Goal: Task Accomplishment & Management: Manage account settings

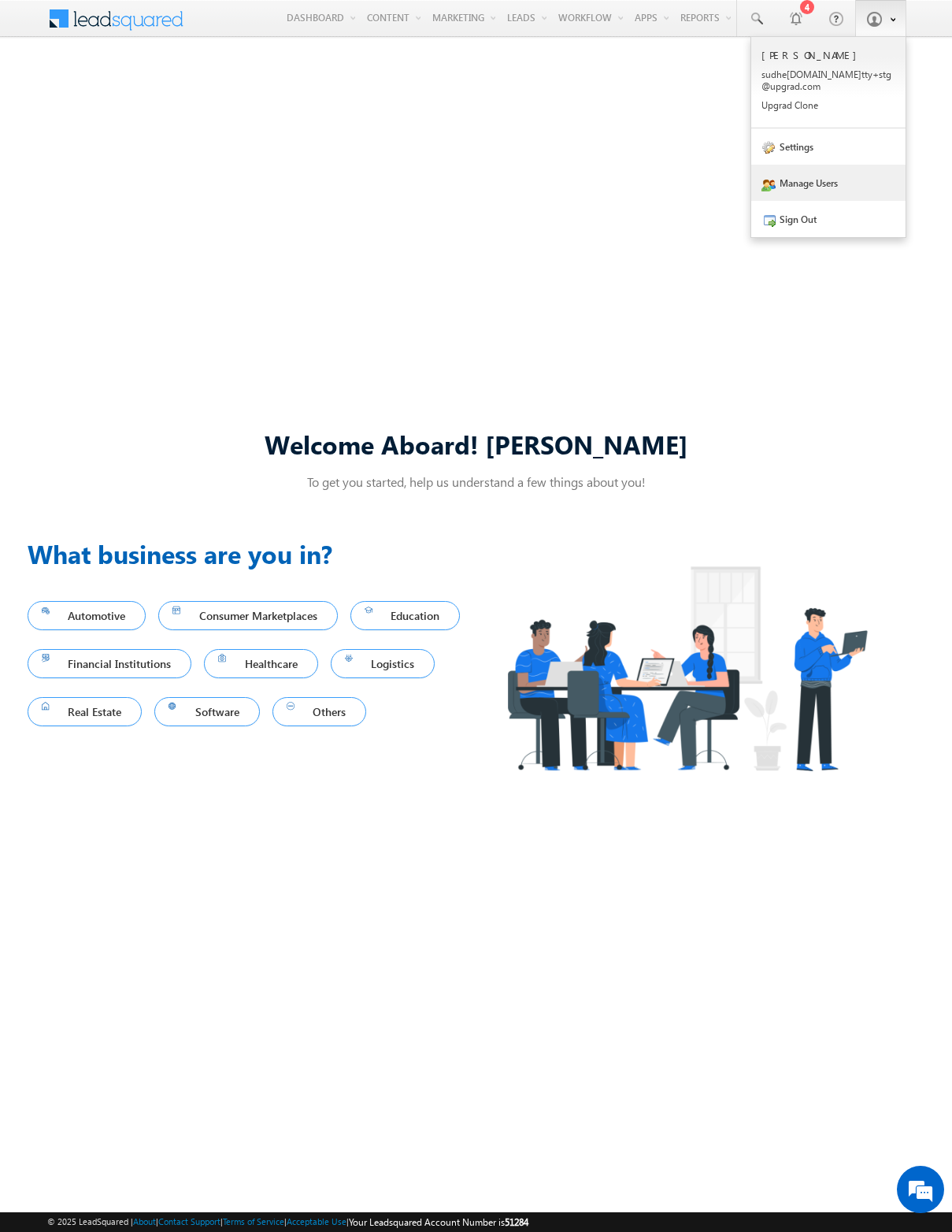
click at [825, 168] on link "Manage Users" at bounding box center [828, 183] width 154 height 36
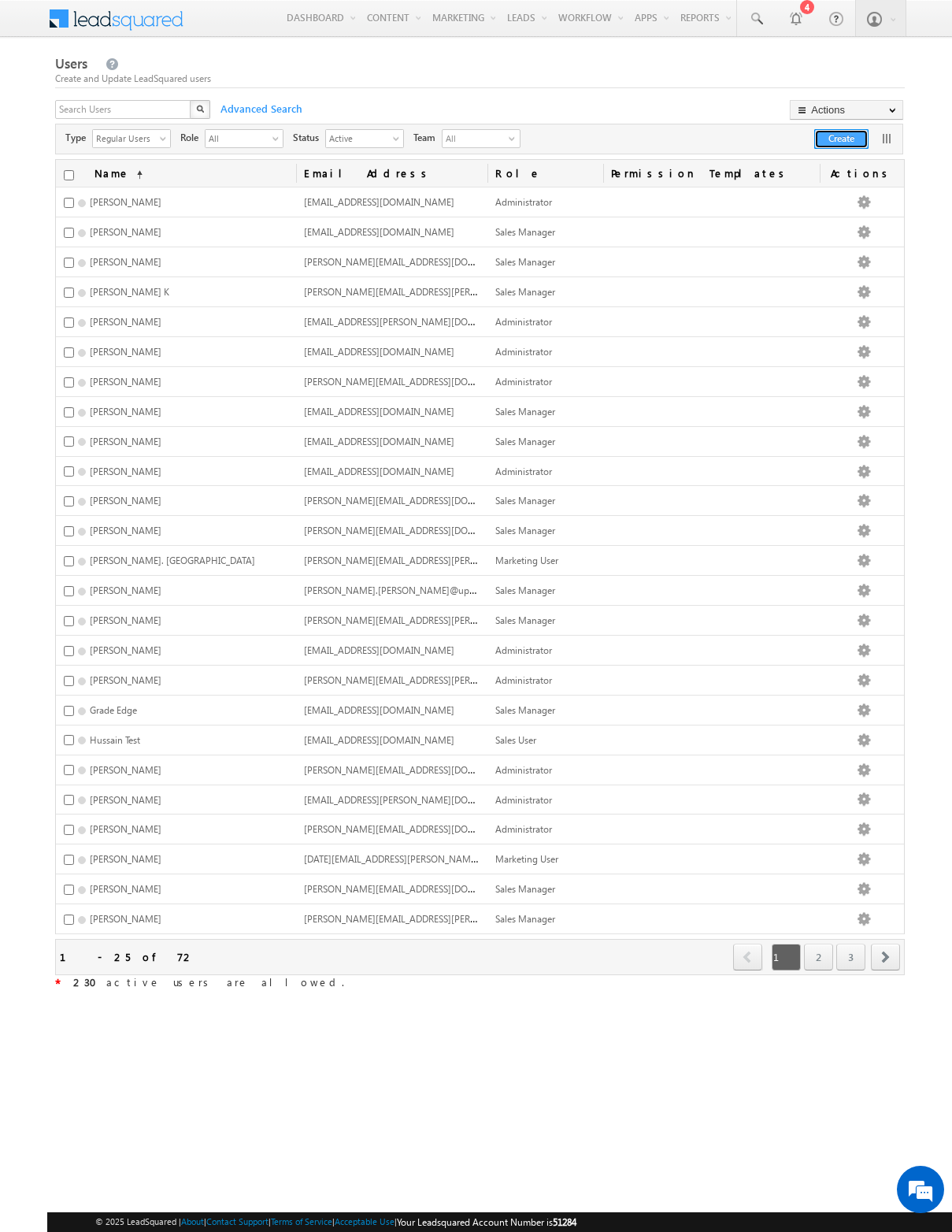
click at [834, 141] on button "Create" at bounding box center [841, 139] width 54 height 20
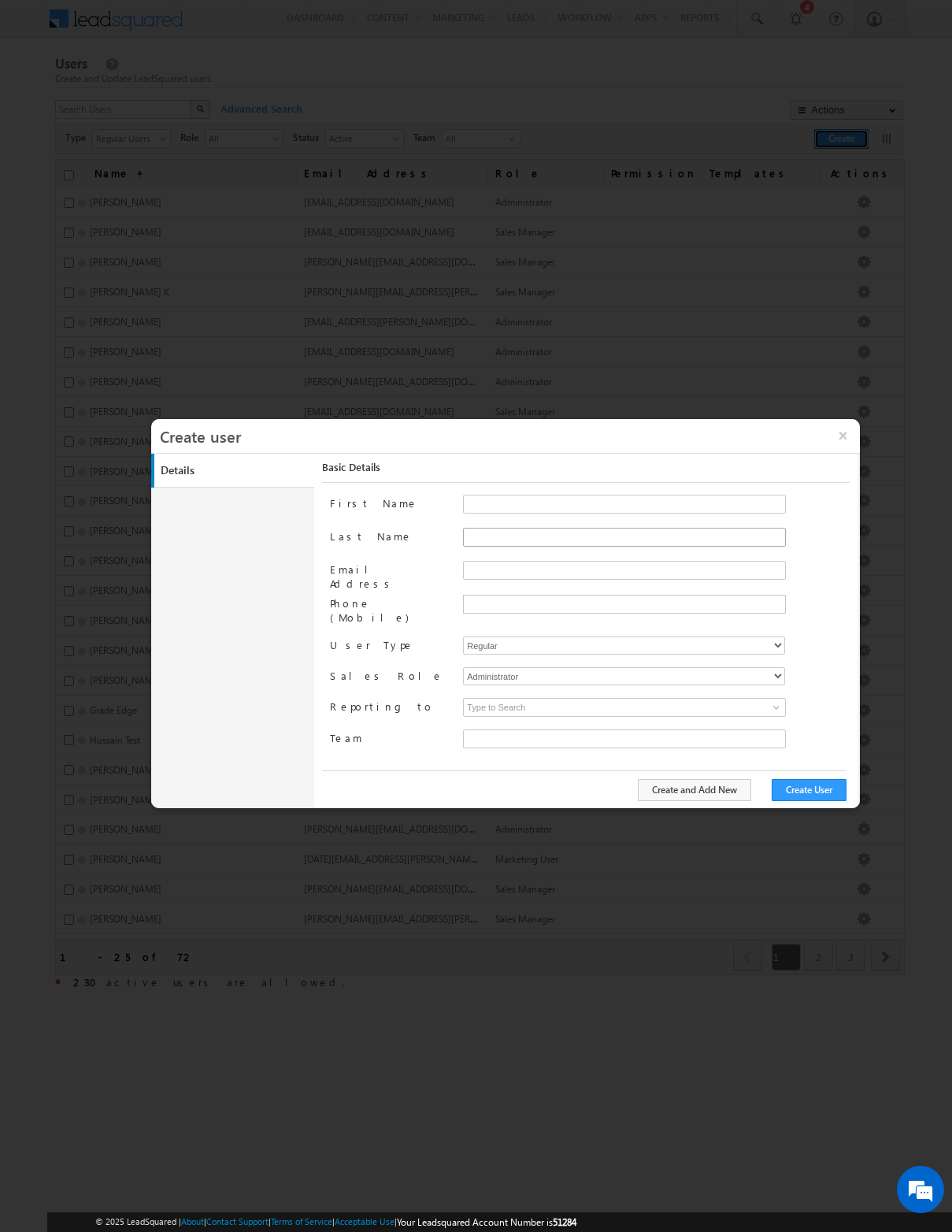
type input "70f2011a-9c27-11ea-bf5b-0a22ff7e4b86"
click at [481, 502] on input "First Name" at bounding box center [624, 505] width 323 height 19
click at [842, 436] on button "×" at bounding box center [843, 436] width 34 height 33
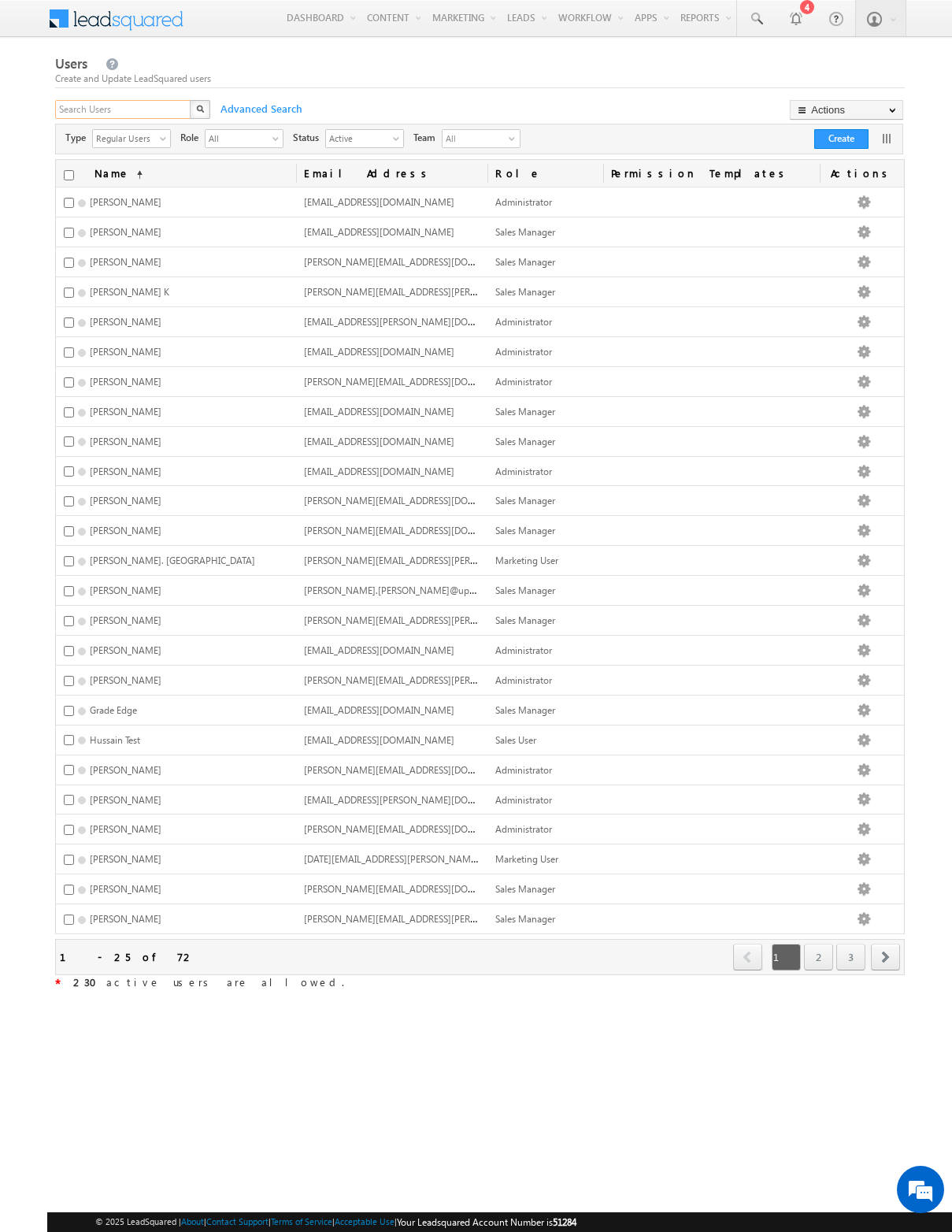
click at [100, 111] on input "text" at bounding box center [123, 109] width 137 height 19
type input "sairam"
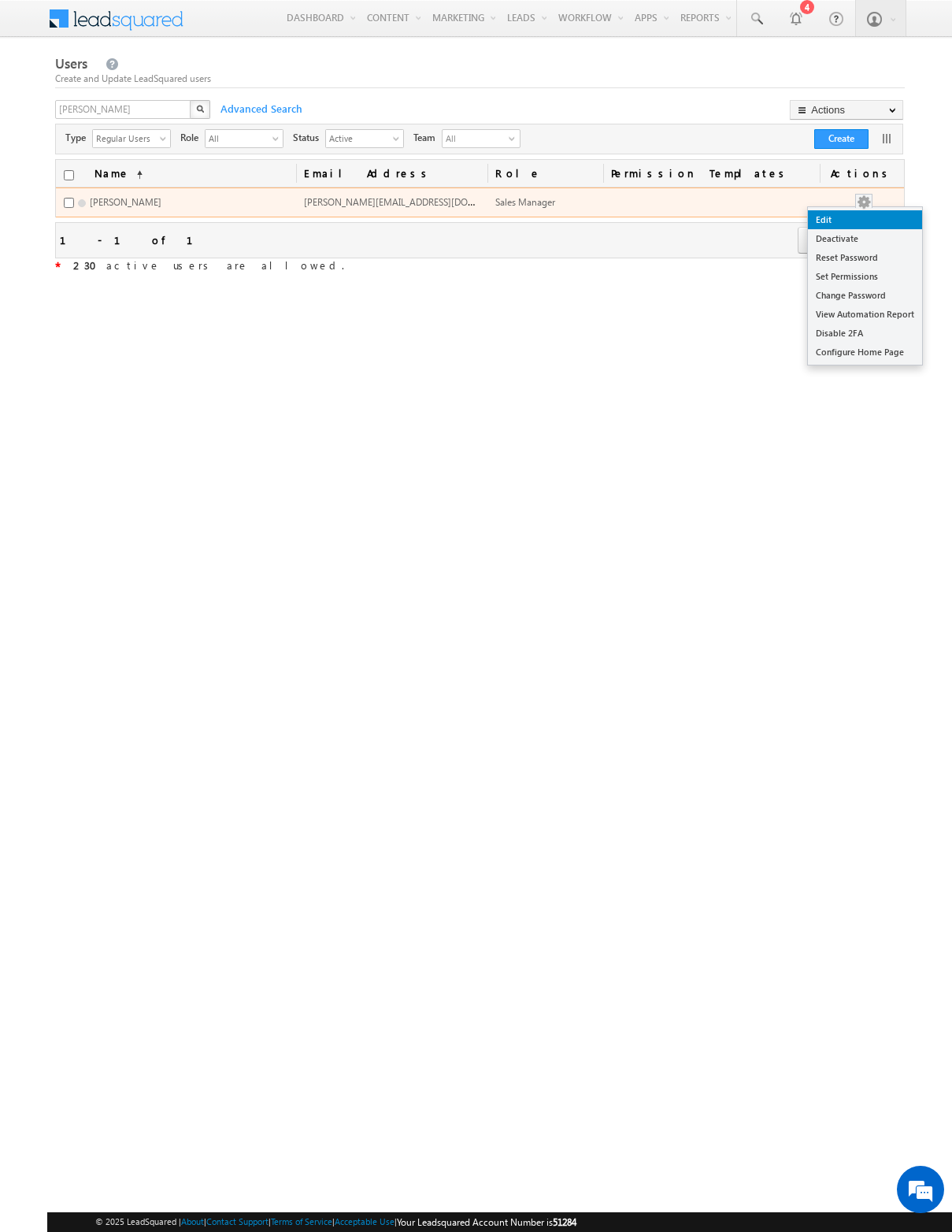
click at [836, 221] on link "Edit" at bounding box center [865, 220] width 114 height 19
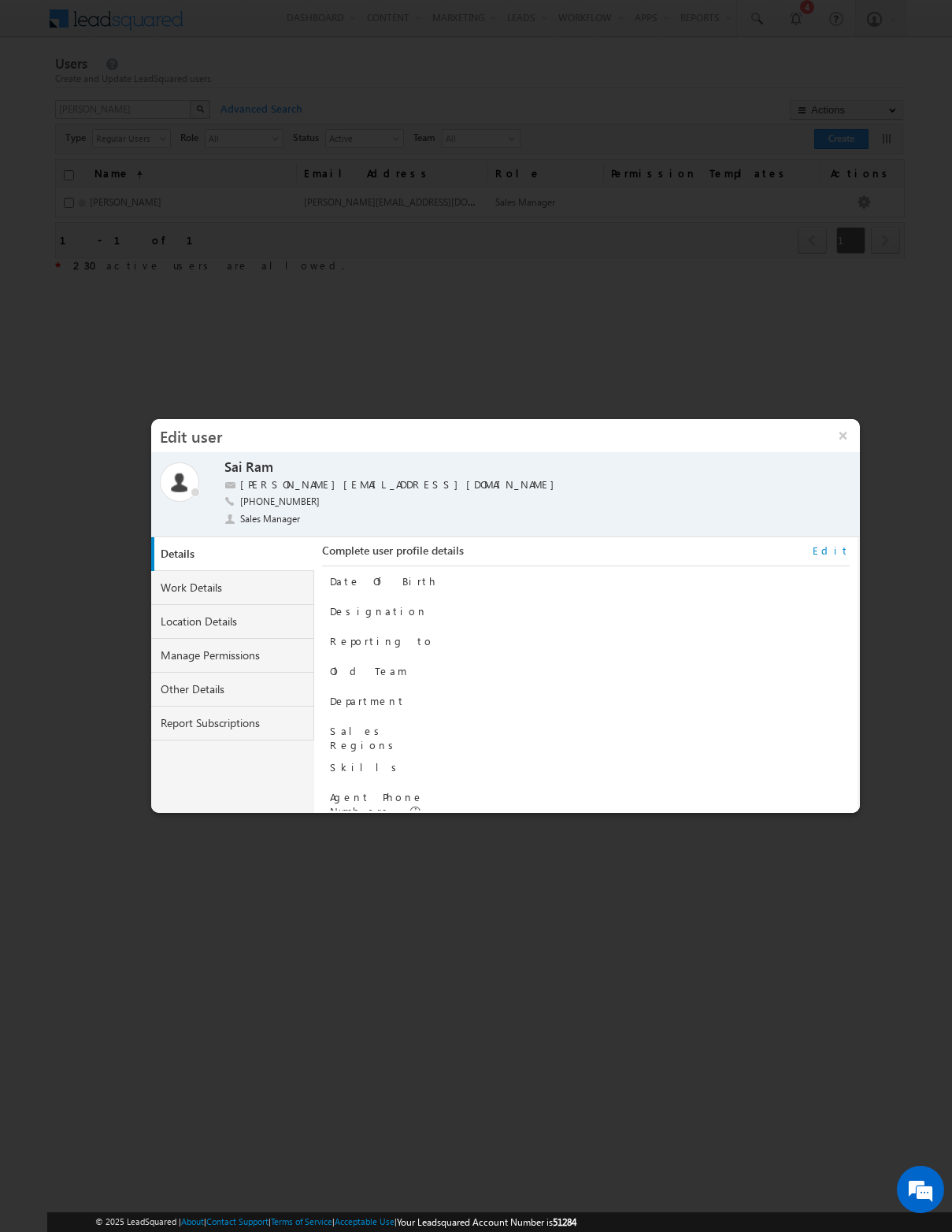
scroll to position [159, 0]
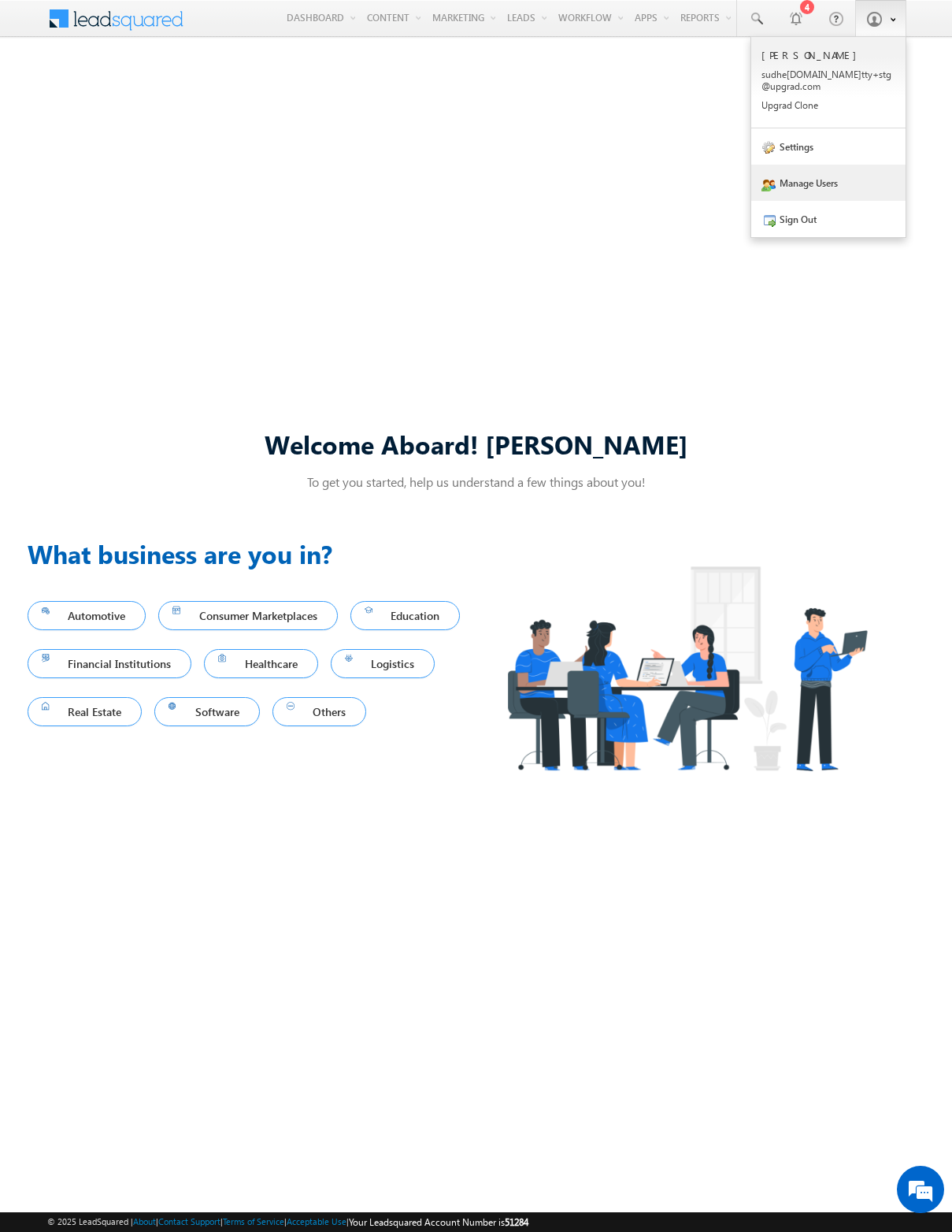
click at [797, 181] on link "Manage Users" at bounding box center [828, 183] width 154 height 36
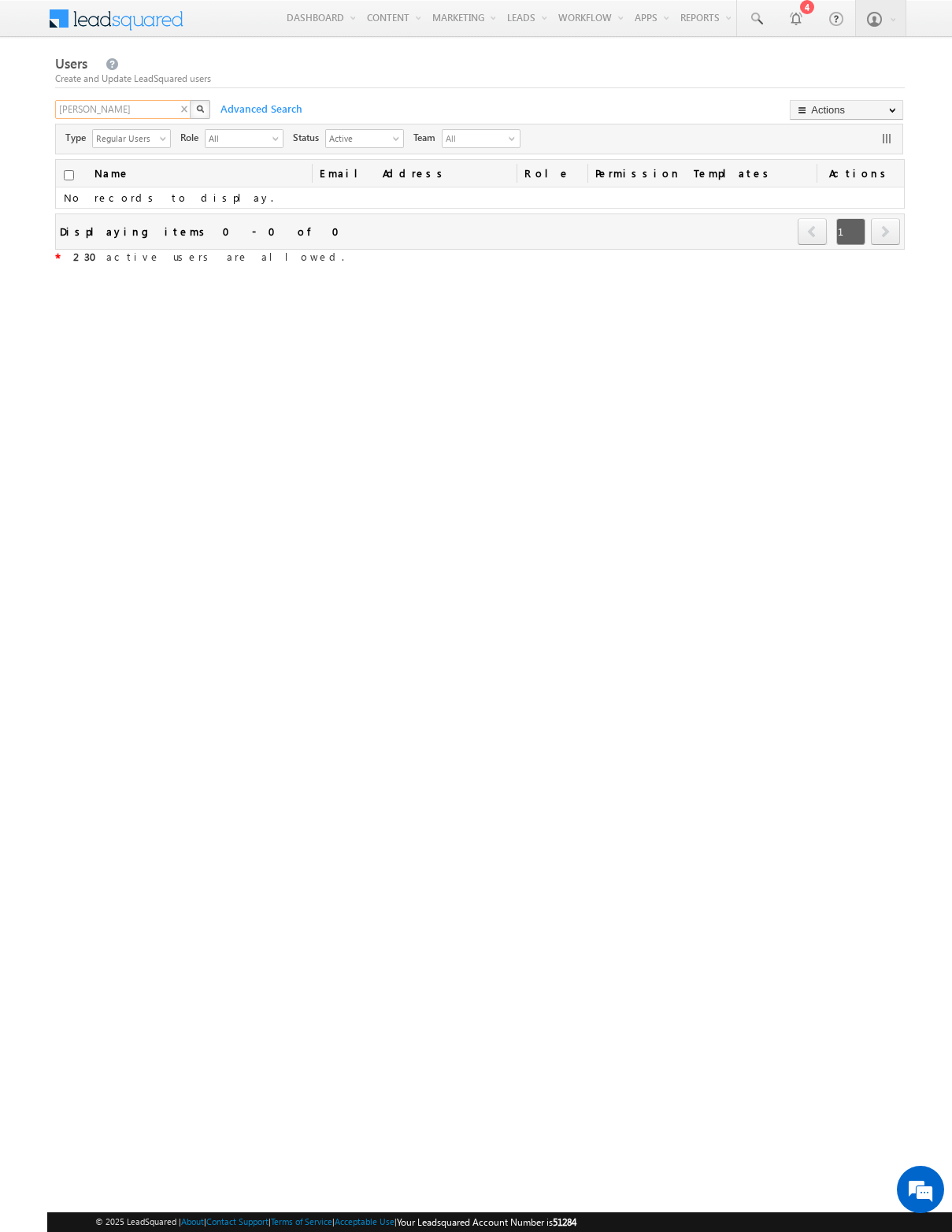
click at [74, 107] on input "sairam" at bounding box center [123, 109] width 137 height 19
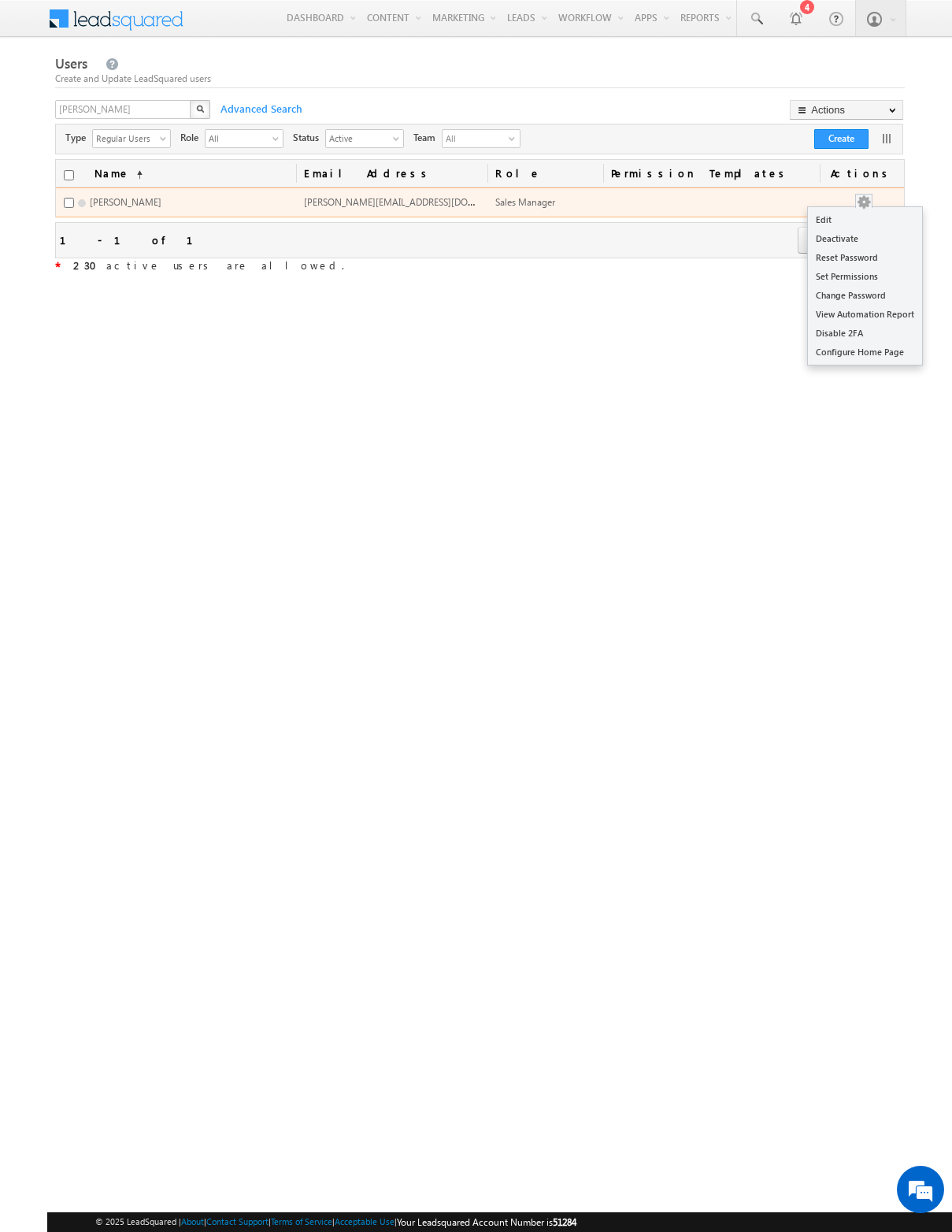
click at [872, 201] on button "button" at bounding box center [864, 202] width 15 height 15
click at [839, 224] on link "Edit" at bounding box center [865, 220] width 114 height 19
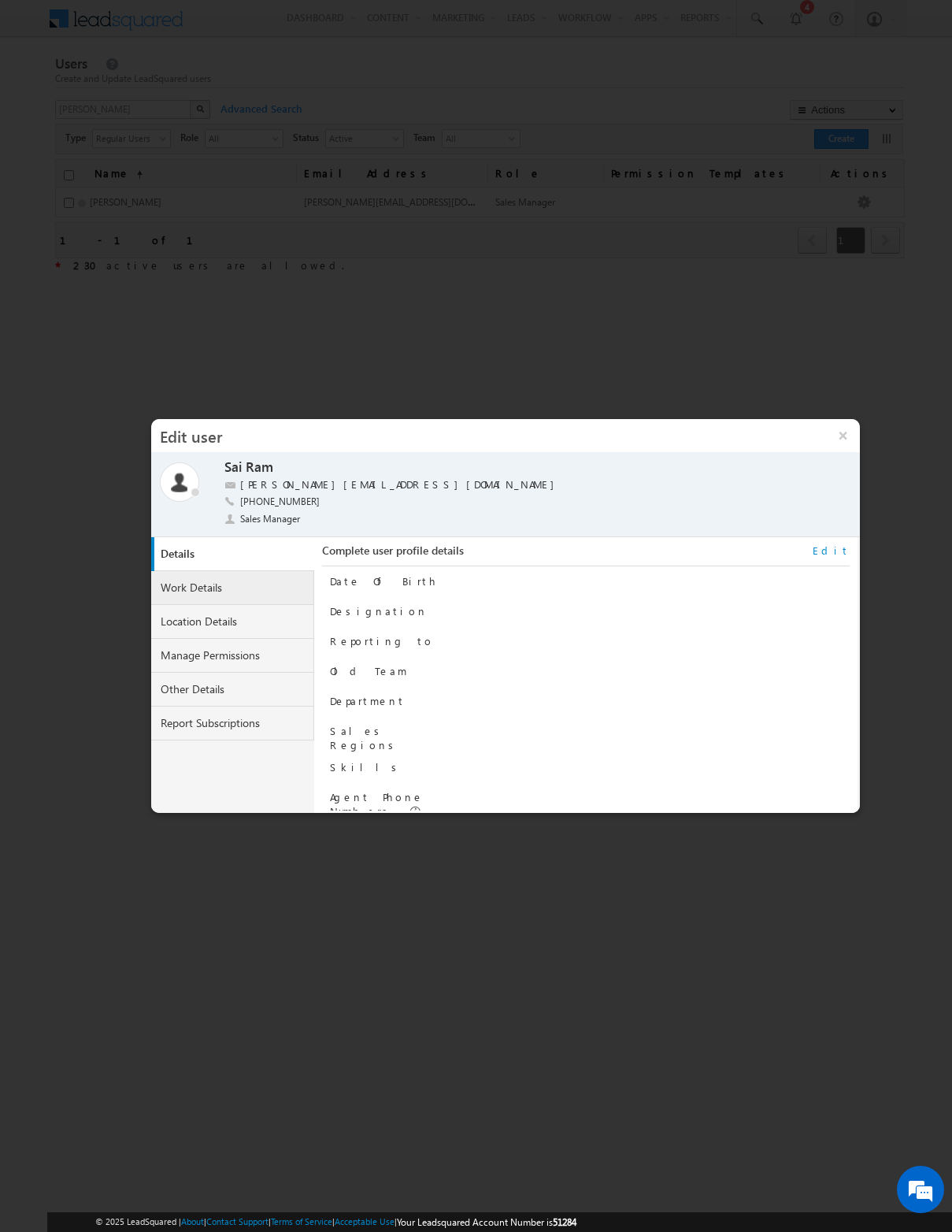
click at [198, 591] on link "Work Details" at bounding box center [233, 587] width 164 height 34
click at [233, 623] on link "Location Details" at bounding box center [233, 622] width 164 height 34
click at [241, 650] on link "Manage Permissions" at bounding box center [233, 655] width 164 height 34
click at [254, 686] on link "Other Details" at bounding box center [233, 689] width 164 height 34
click at [197, 721] on link "Report Subscriptions" at bounding box center [233, 723] width 164 height 34
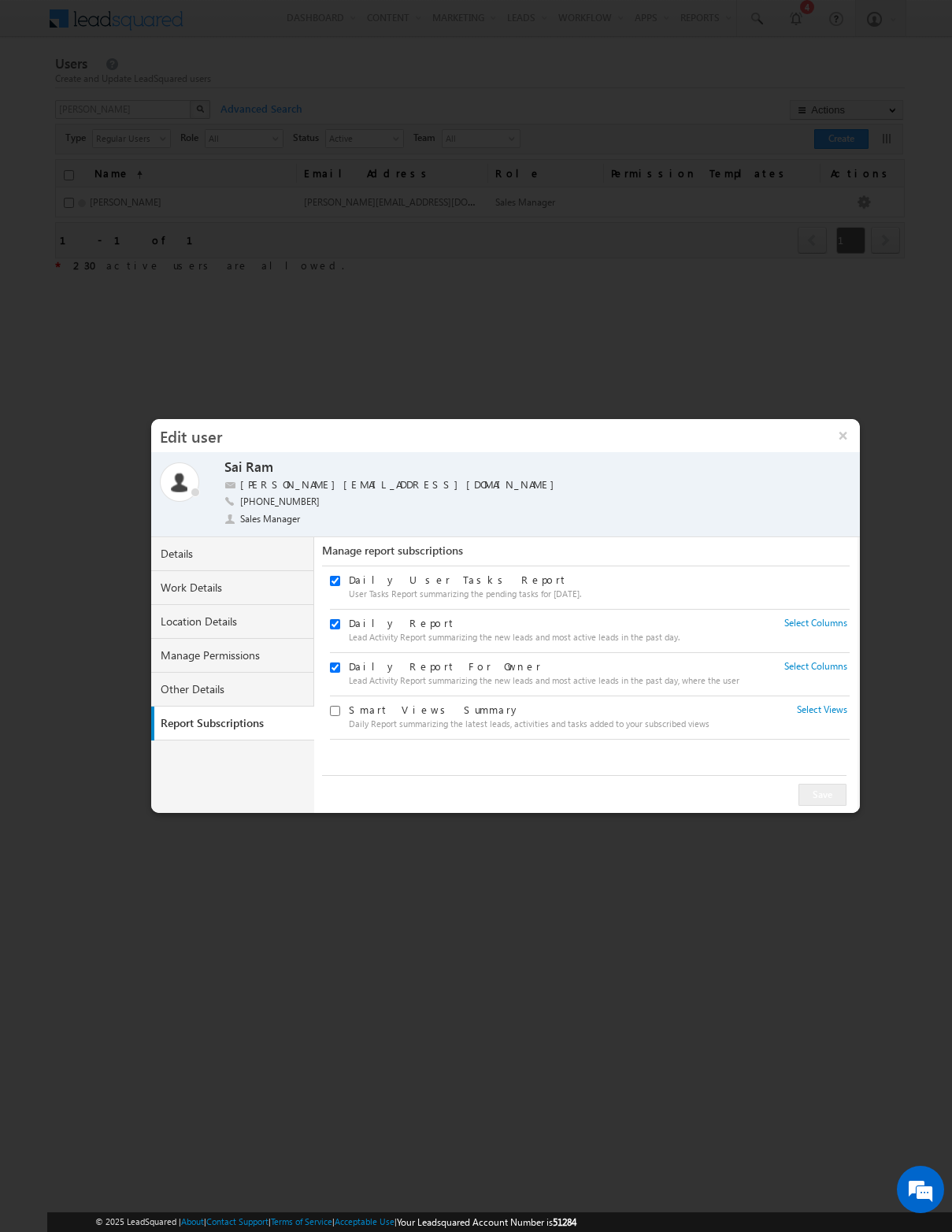
click at [578, 193] on div at bounding box center [476, 616] width 952 height 1232
click at [841, 430] on button "×" at bounding box center [843, 436] width 34 height 33
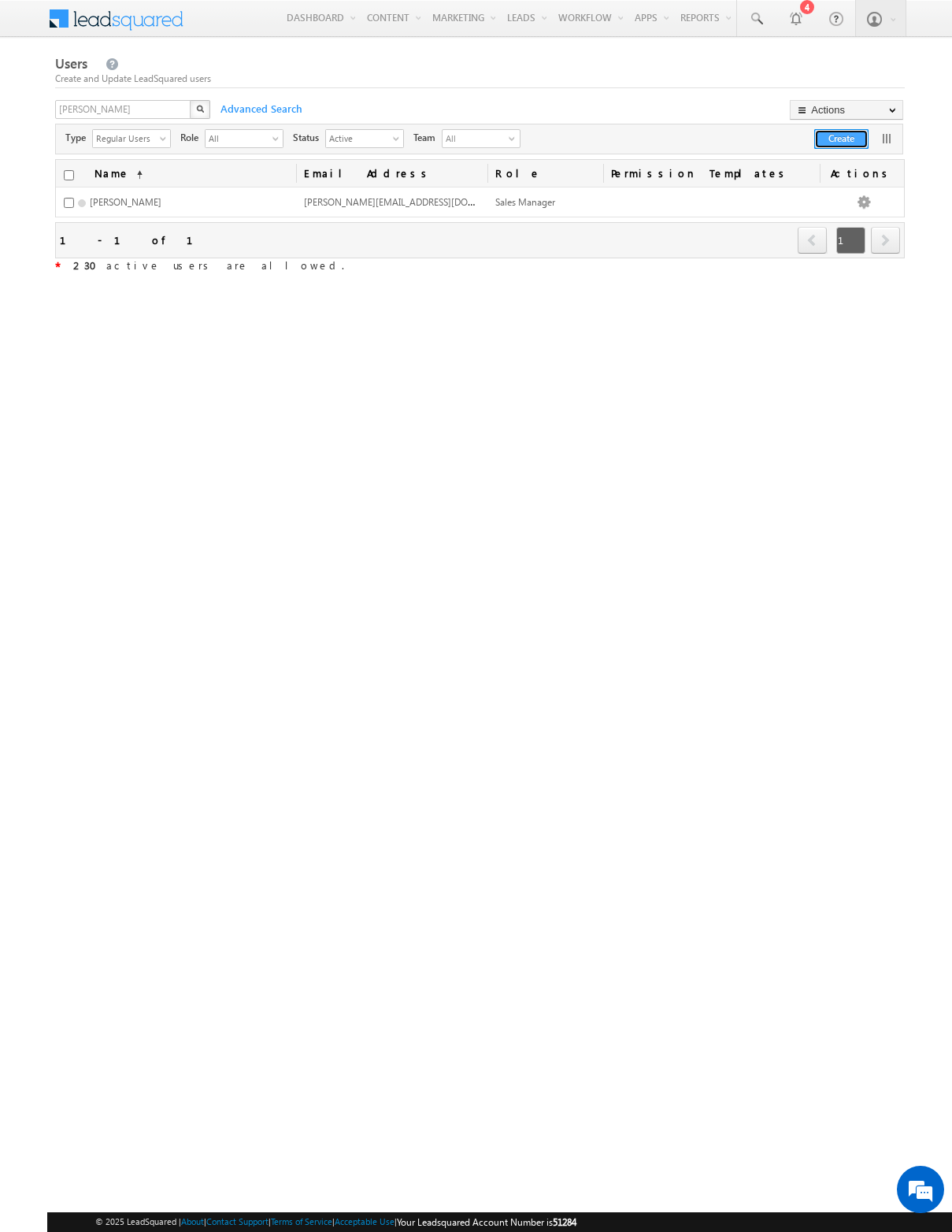
click at [828, 135] on button "Create" at bounding box center [841, 139] width 54 height 20
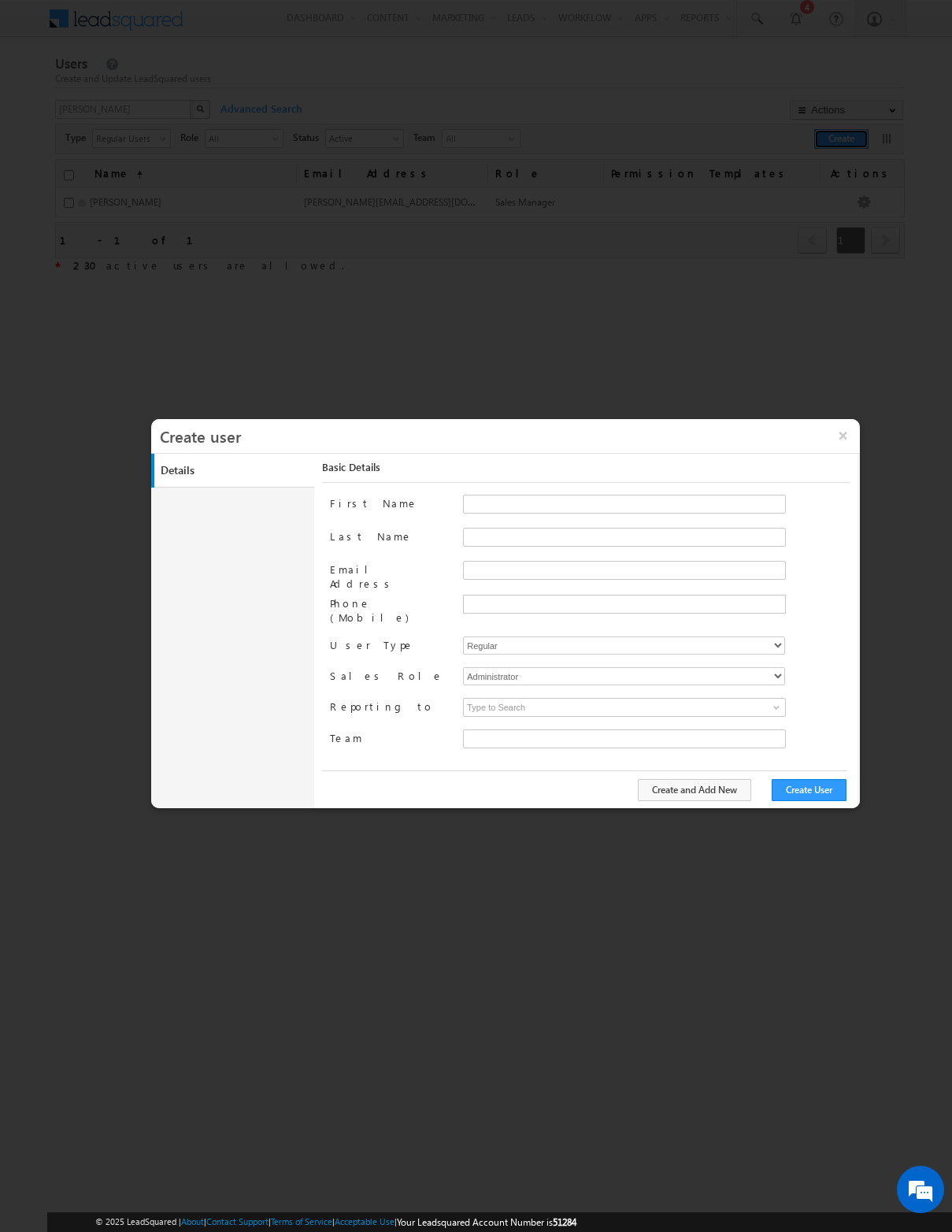
type input "70f2011a-9c27-11ea-bf5b-0a22ff7e4b86"
click at [547, 511] on input "First Name" at bounding box center [624, 505] width 323 height 19
type input "Harsha"
type input "D"
type input "s"
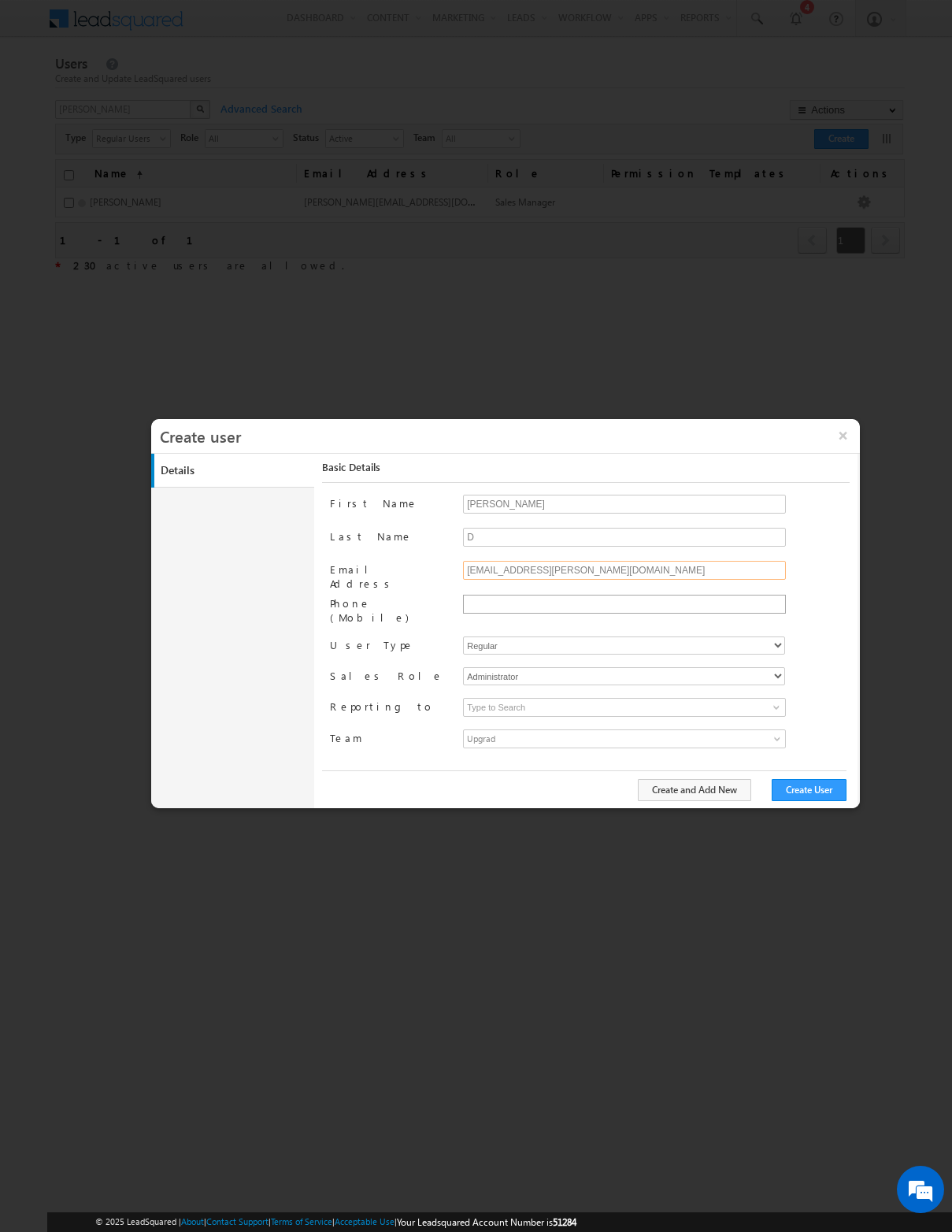
type input "dudde.harsha+stg@upgrad.com"
click at [560, 606] on input "text" at bounding box center [623, 604] width 315 height 13
type input "8767876787"
click at [609, 634] on div "First Name Harsha Last Name D Email Address dudde.harsha+stg@upgrad.com Phone (…" at bounding box center [589, 632] width 519 height 274
click at [683, 626] on li "Phone number format: <+Country Code>-<7-12 digit phone#>. Example: +91-98450984…" at bounding box center [624, 616] width 321 height 37
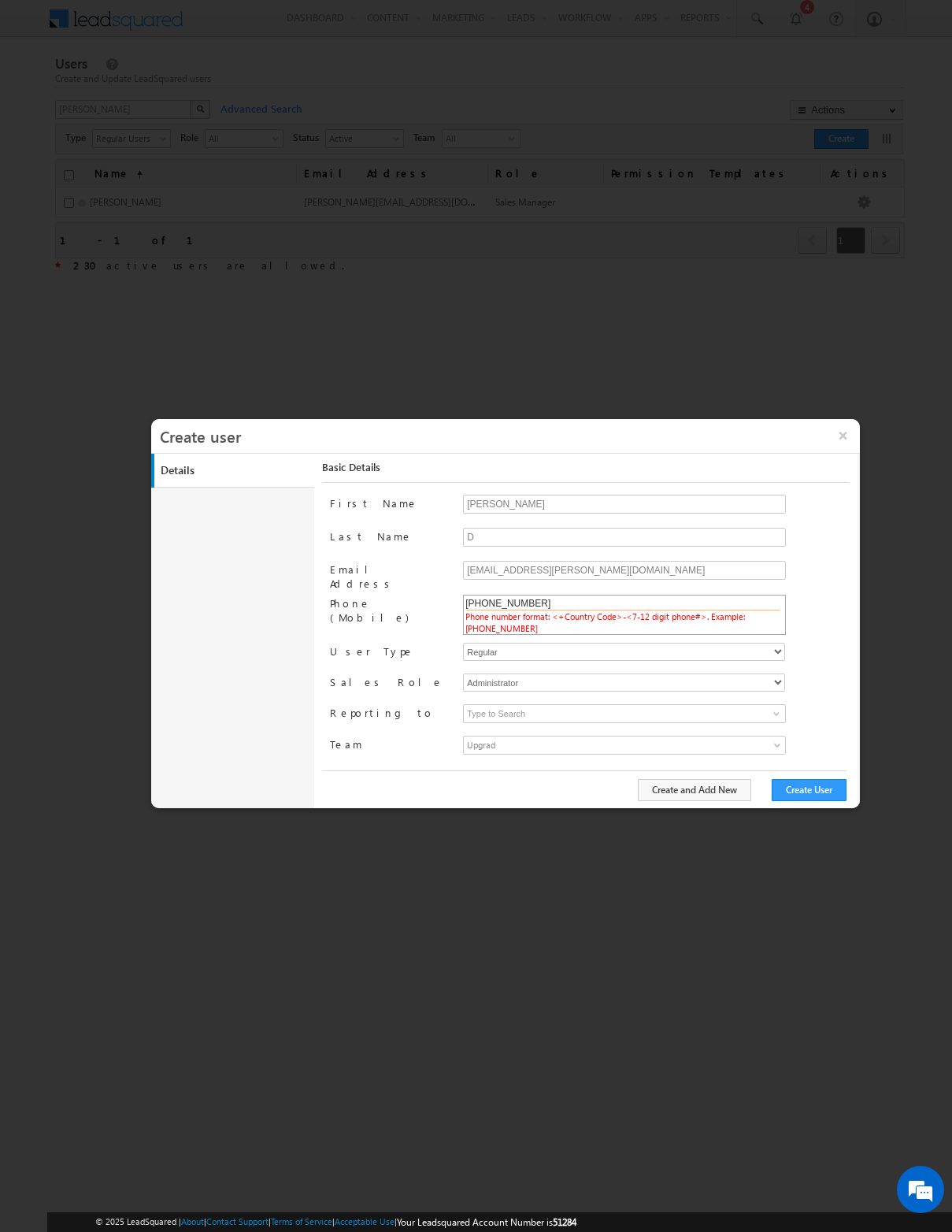
type input "+91-788777878"
click at [683, 636] on select "Regular" at bounding box center [624, 645] width 322 height 18
click at [463, 636] on select "Regular" at bounding box center [624, 645] width 322 height 18
click at [703, 667] on select "Administrator Marketing User Sales Manager Sales User" at bounding box center [624, 676] width 322 height 18
select select "Sales_User"
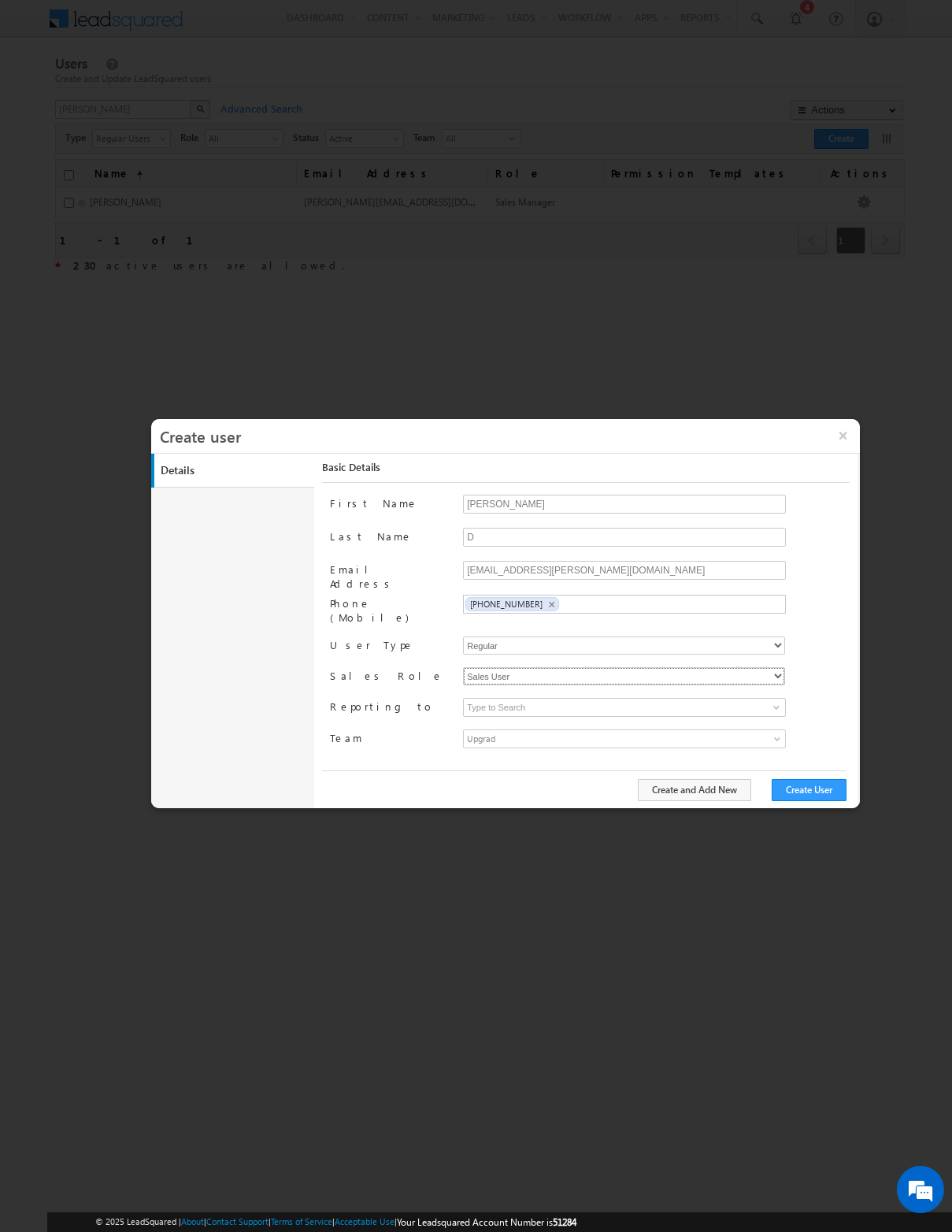
click at [463, 667] on select "Administrator Marketing User Sales Manager Sales User" at bounding box center [624, 676] width 322 height 18
type input "70f2011a-9c27-11ea-bf5b-0a22ff7e4b86"
click at [720, 704] on div at bounding box center [656, 709] width 386 height 23
click at [701, 698] on input at bounding box center [624, 708] width 323 height 19
type input "s"
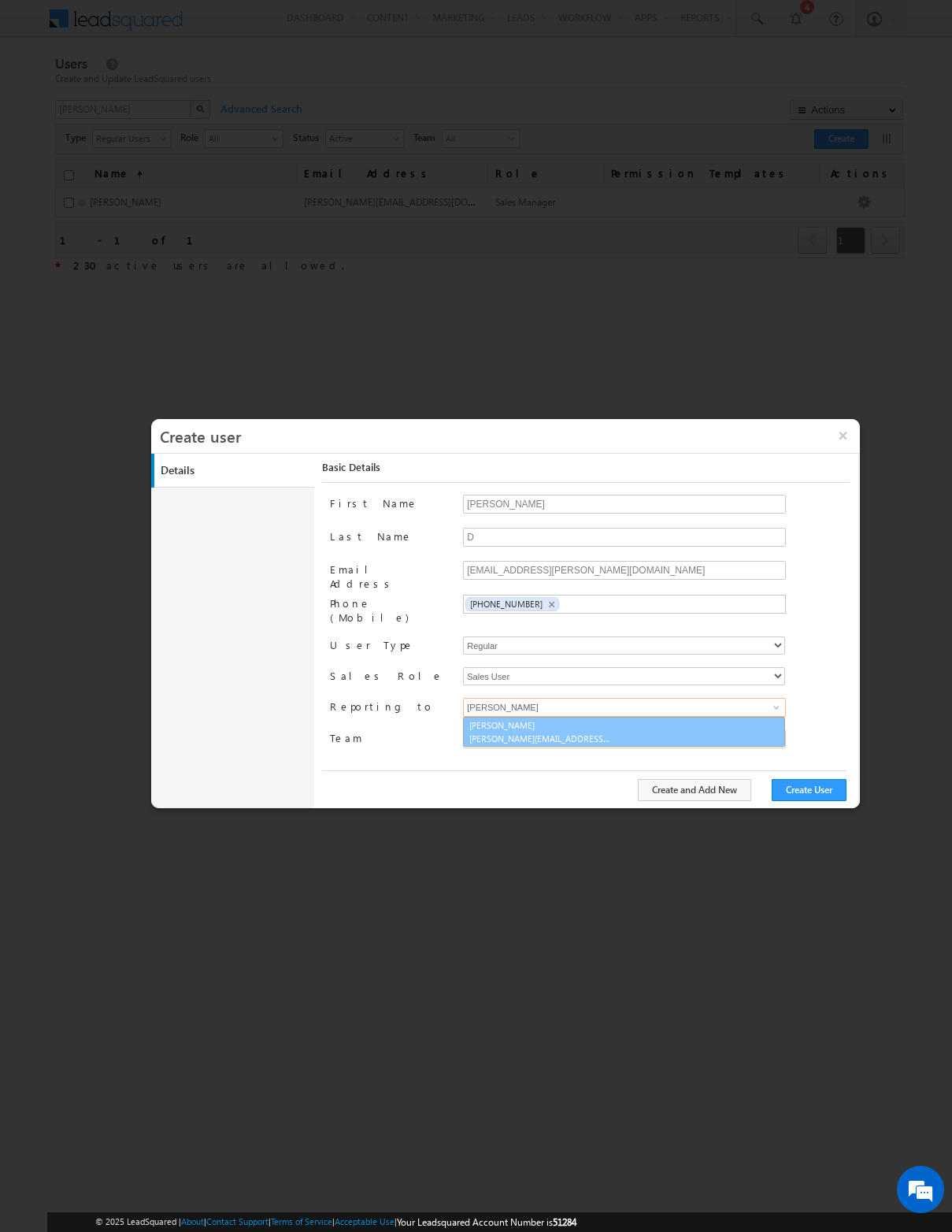
click at [739, 725] on link "Sai Ram sairam.dunnuthala+stage@upgrad.com" at bounding box center [624, 732] width 322 height 30
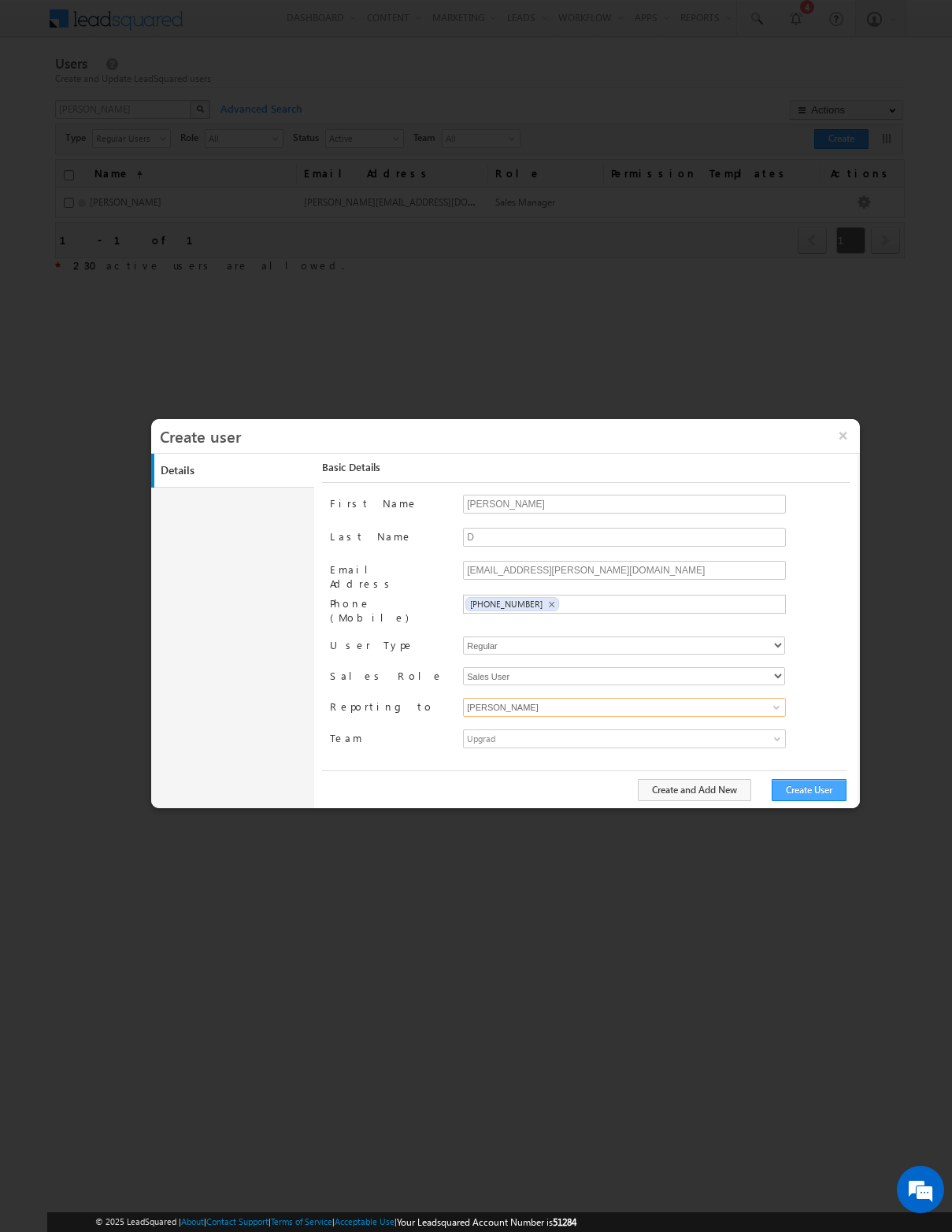
type input "Sai Ram"
click at [811, 783] on button "Create User" at bounding box center [809, 790] width 75 height 22
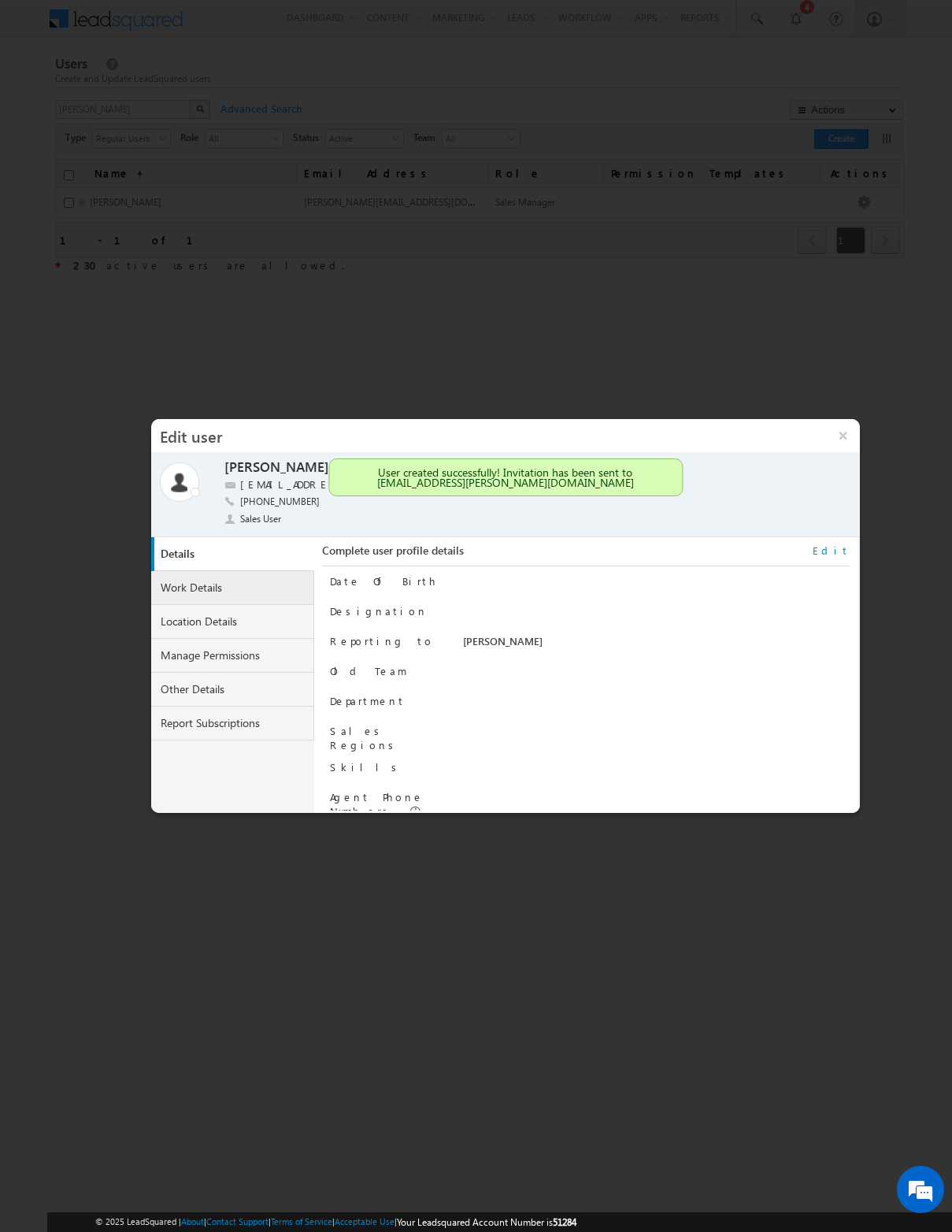
click at [237, 596] on link "Work Details" at bounding box center [233, 587] width 164 height 34
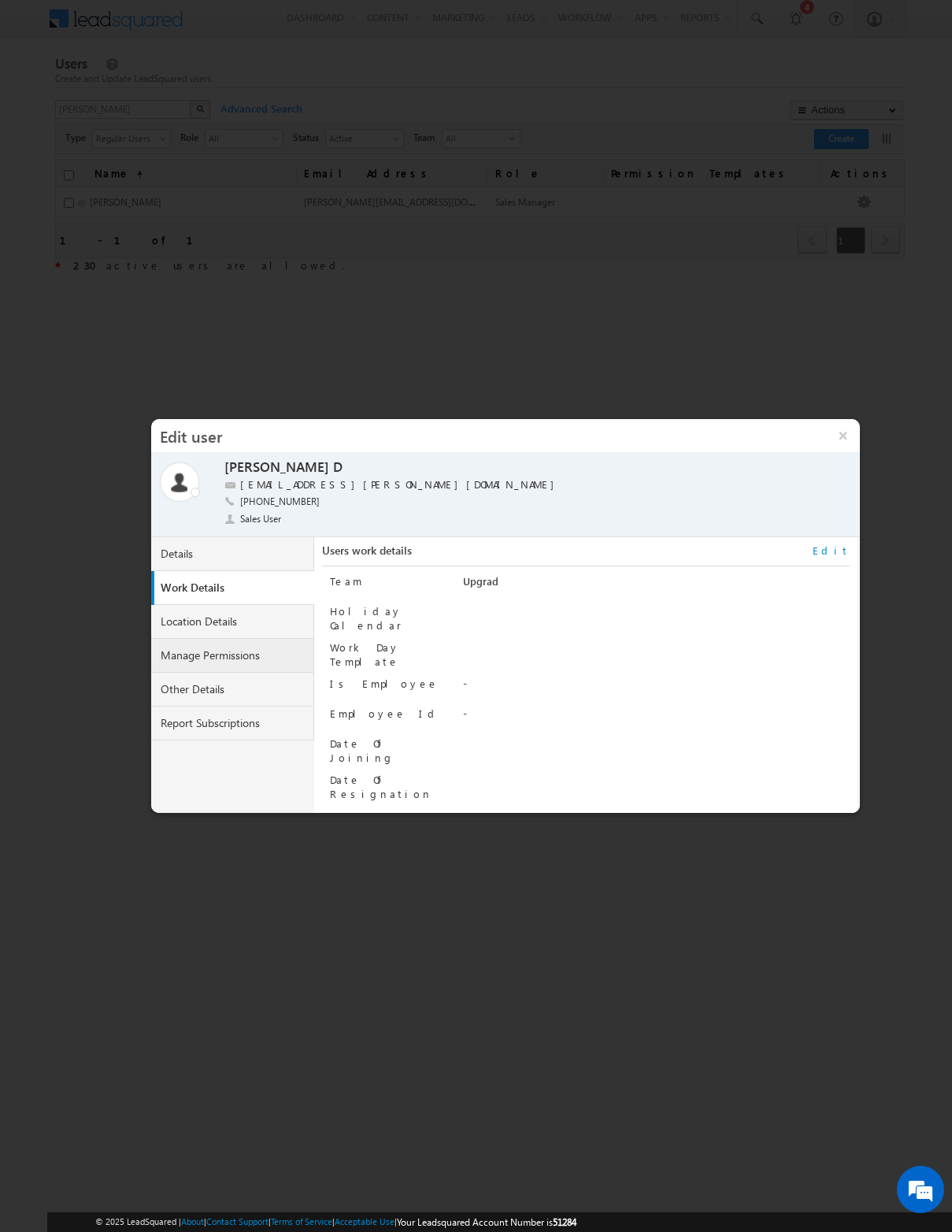
click at [213, 666] on link "Manage Permissions" at bounding box center [233, 655] width 164 height 34
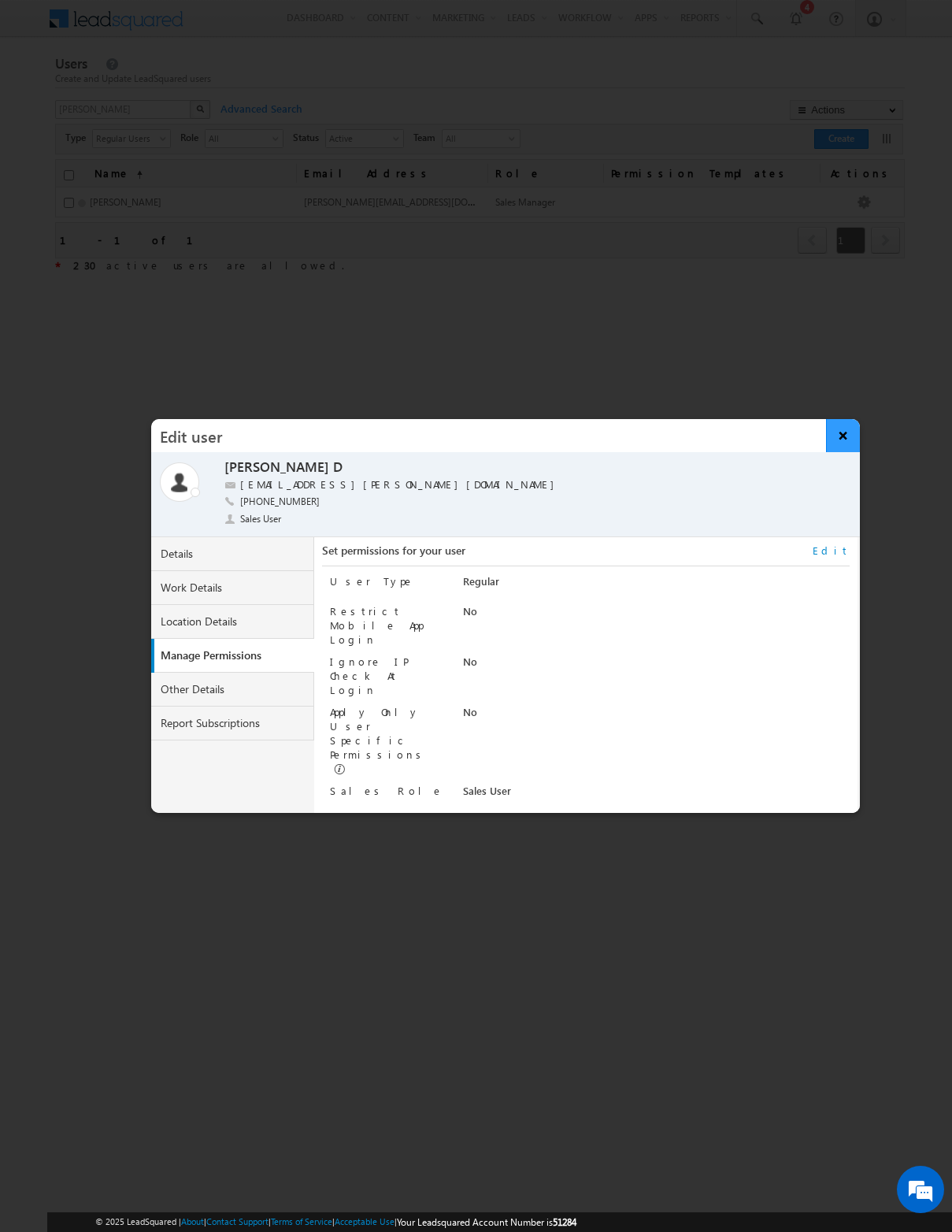
click at [844, 430] on button "×" at bounding box center [843, 436] width 34 height 33
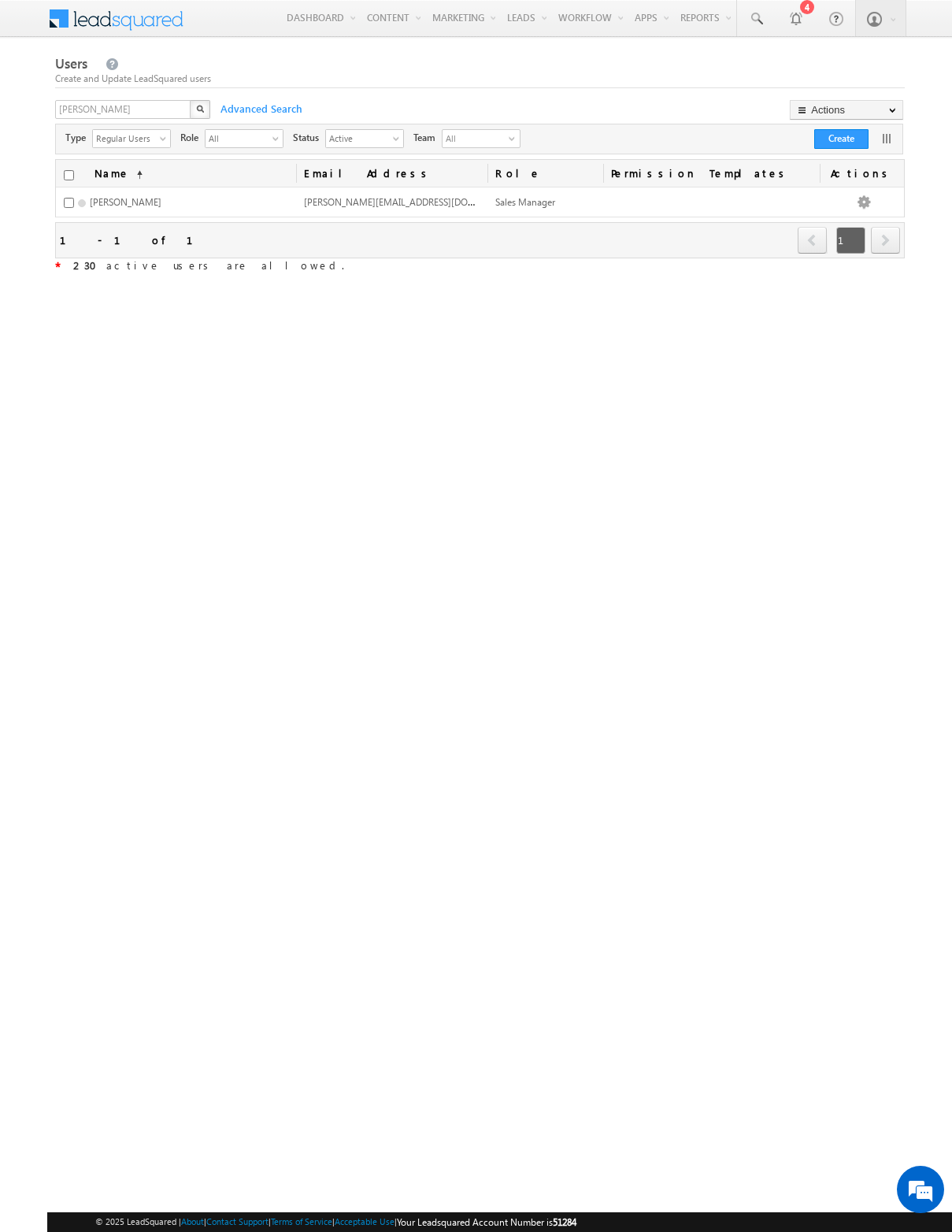
drag, startPoint x: 577, startPoint y: 442, endPoint x: 308, endPoint y: 284, distance: 312.0
click at [308, 284] on div "Users Create and Update LeadSquared users sairam X Advanced Search Actions Impo…" at bounding box center [479, 289] width 849 height 474
click at [454, 384] on div "Users Create and Update LeadSquared users sairam X Advanced Search Actions Impo…" at bounding box center [479, 289] width 849 height 474
click at [108, 23] on span at bounding box center [127, 17] width 114 height 28
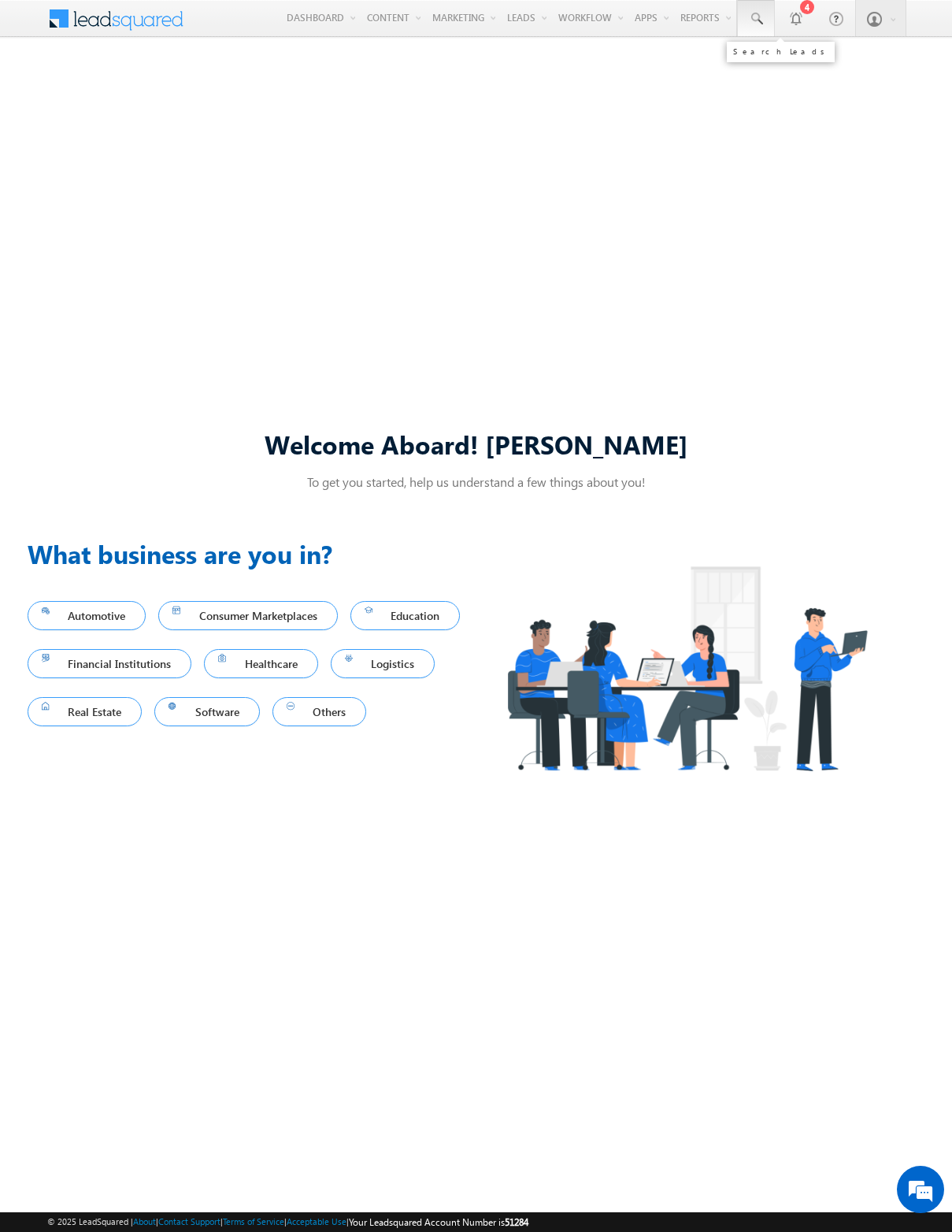
click at [748, 17] on span at bounding box center [756, 19] width 15 height 15
paste input "8995787286"
type input "8995787286"
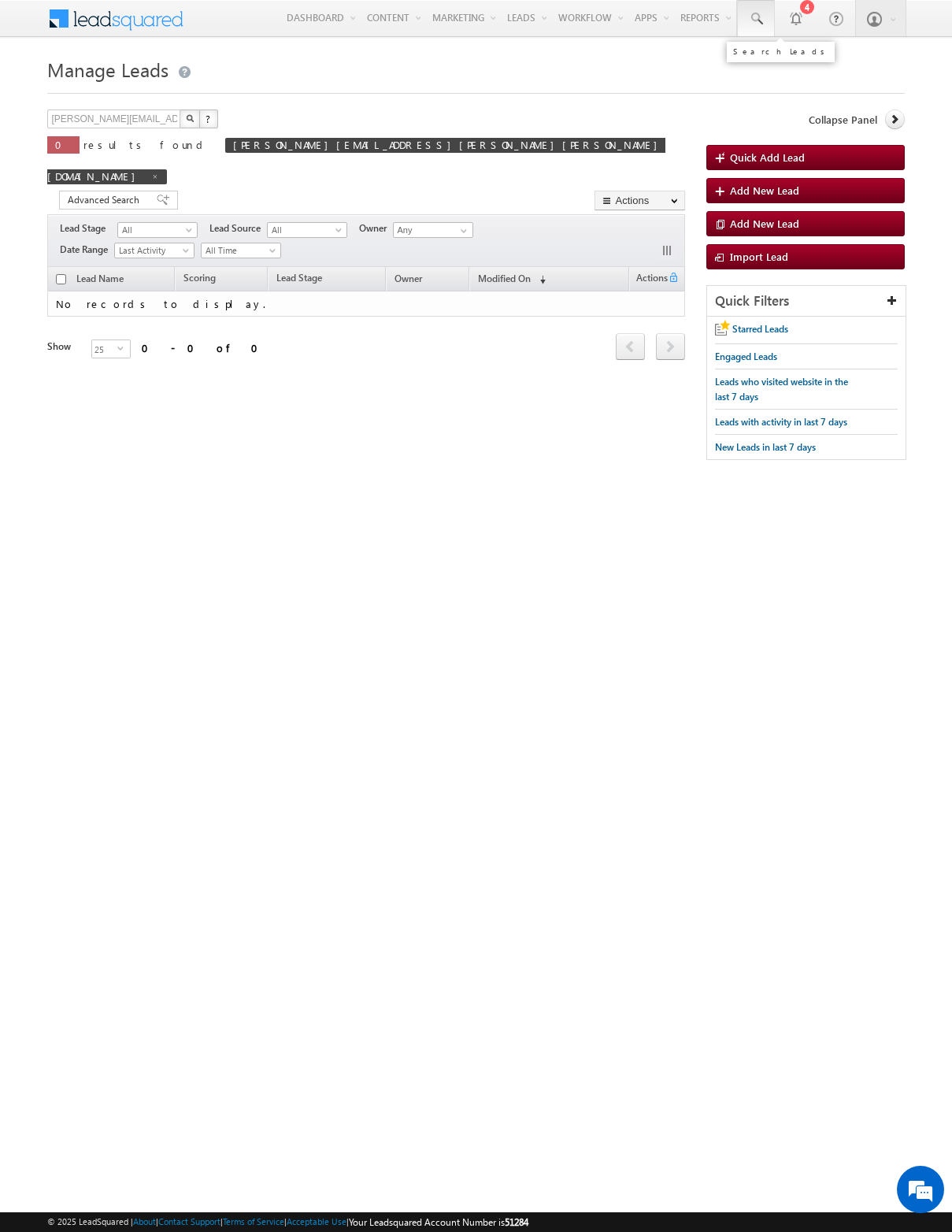
click at [755, 18] on span at bounding box center [756, 19] width 15 height 15
paste input "8995787286"
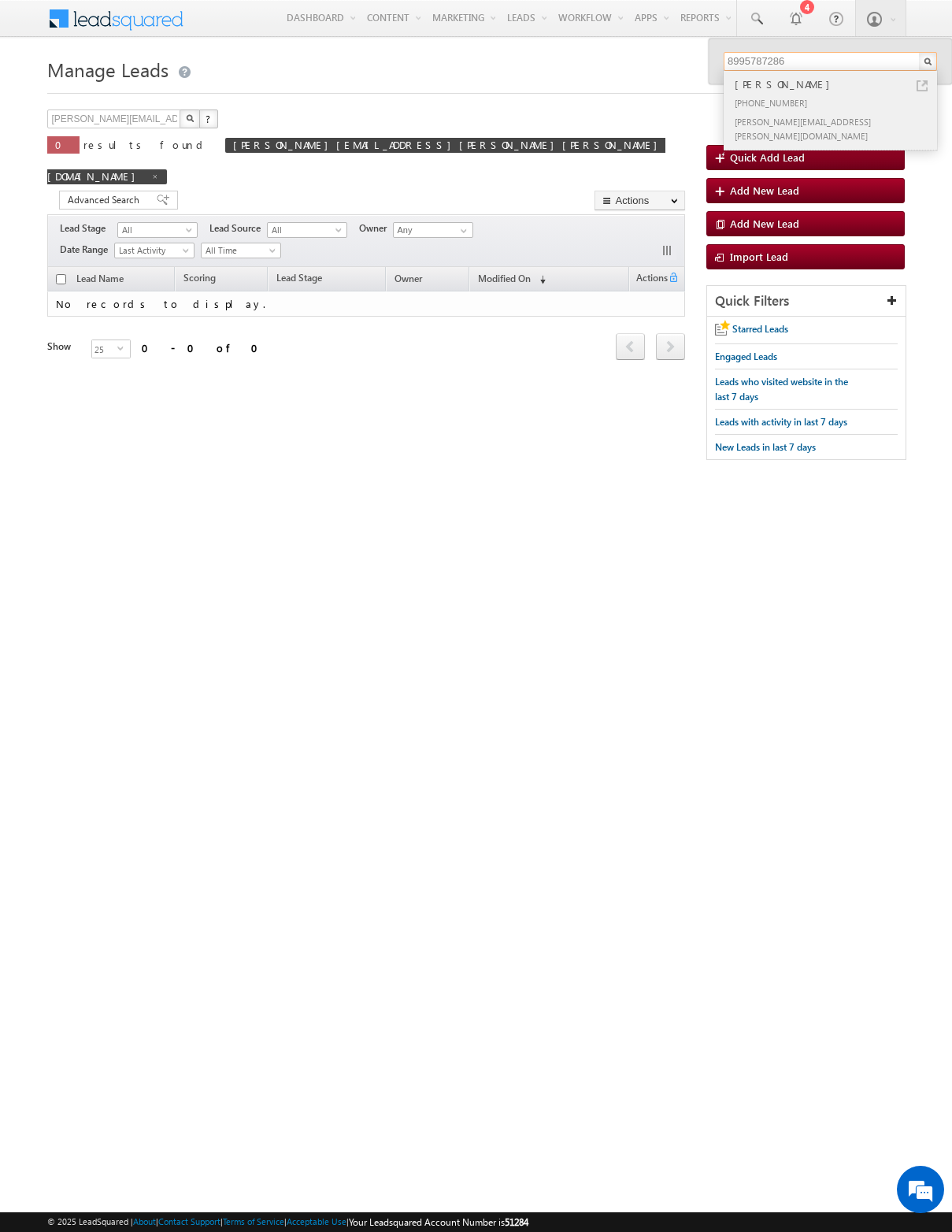
type input "8995787286"
click at [819, 78] on div "[PERSON_NAME]" at bounding box center [837, 84] width 211 height 17
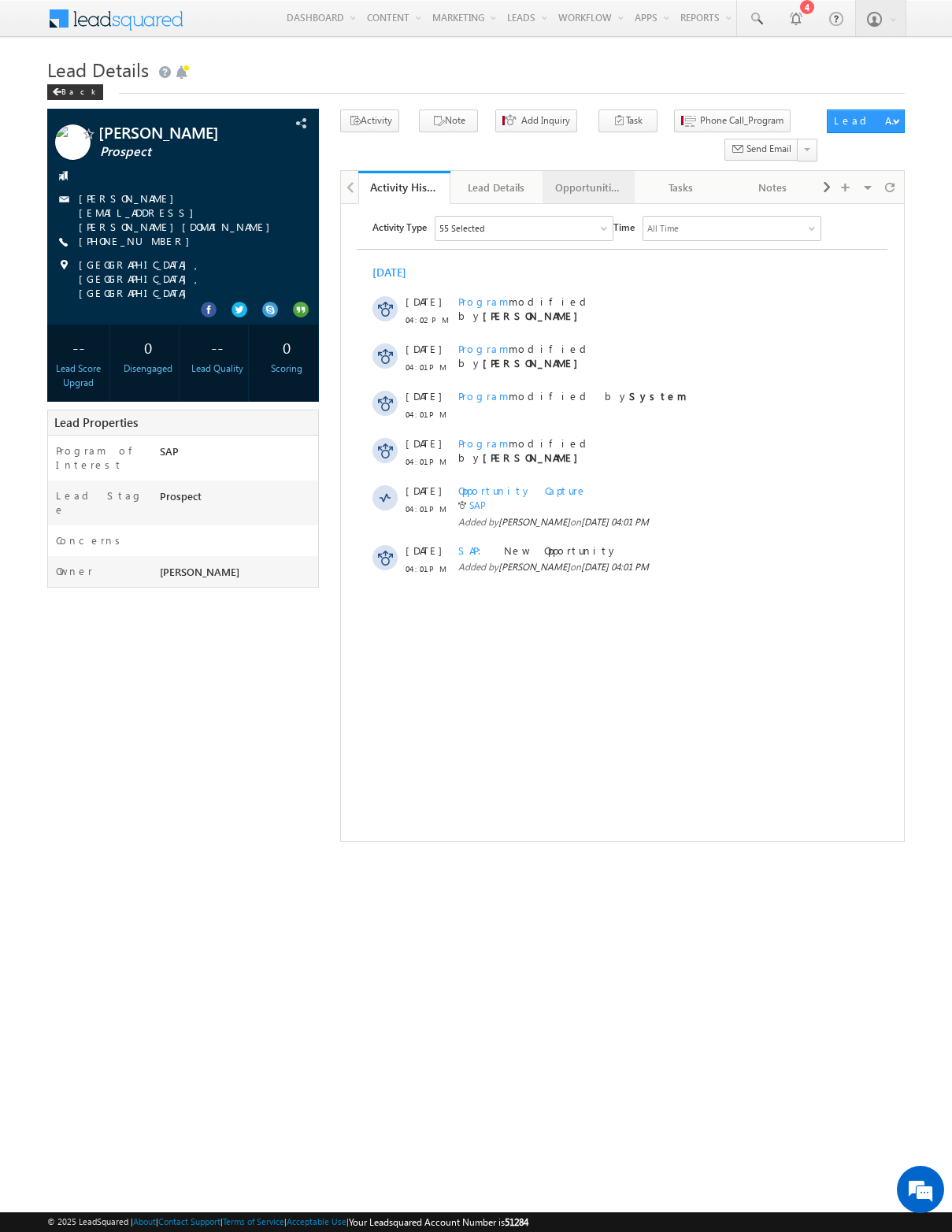
click at [593, 177] on link "Opportunities" at bounding box center [588, 188] width 92 height 33
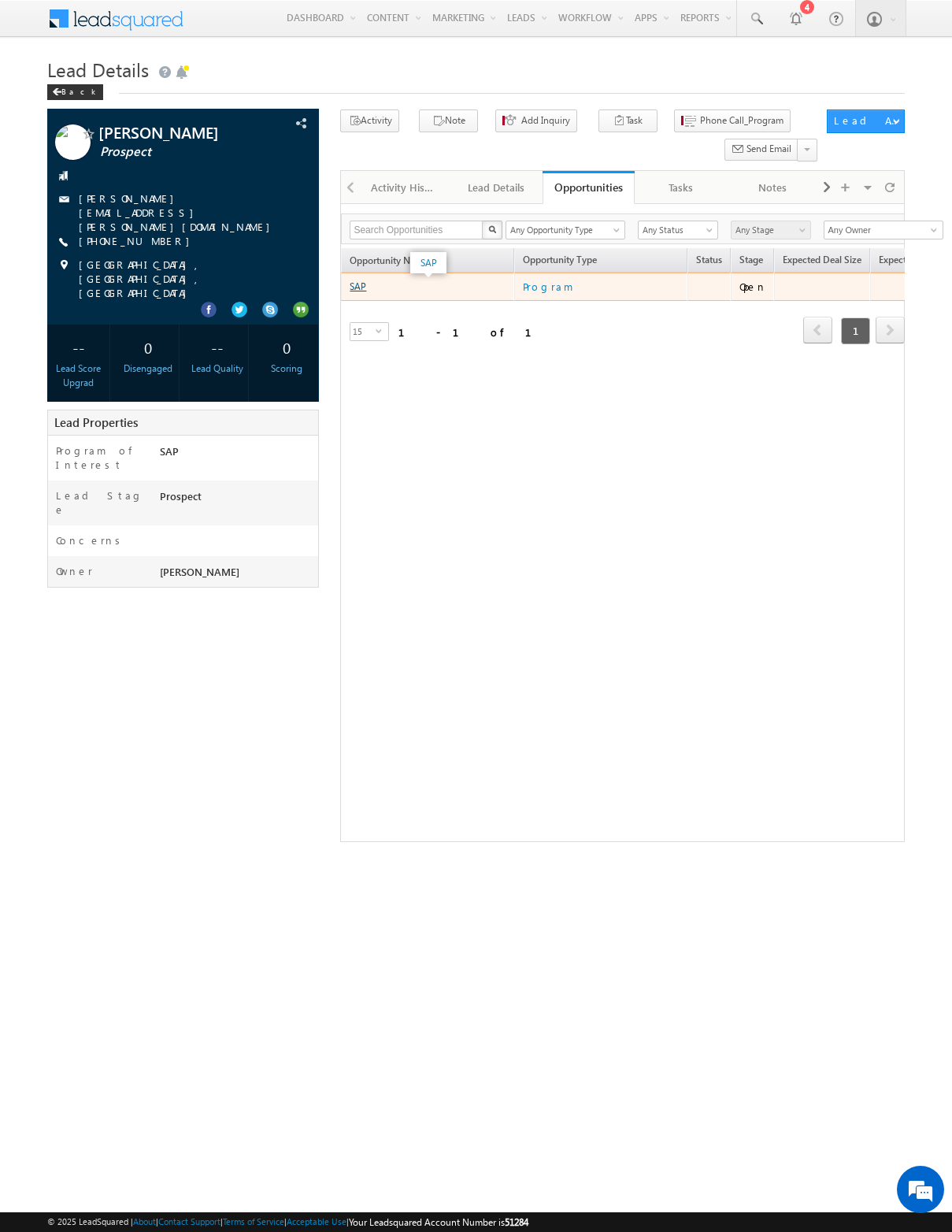
click at [361, 290] on link "SAP" at bounding box center [357, 287] width 16 height 12
